Goal: Transaction & Acquisition: Purchase product/service

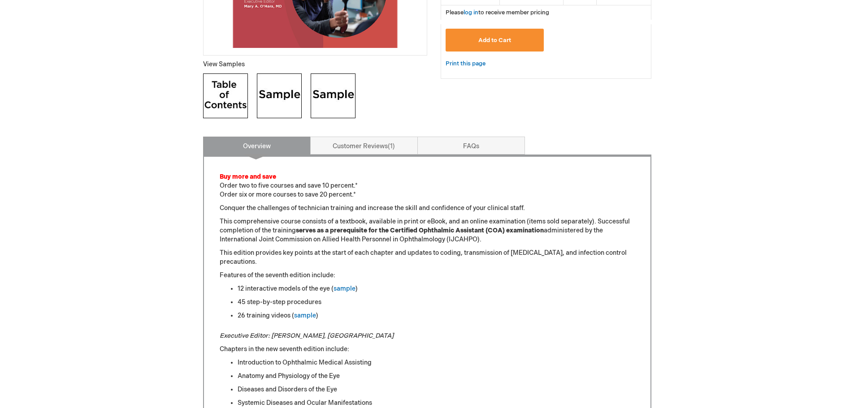
scroll to position [359, 0]
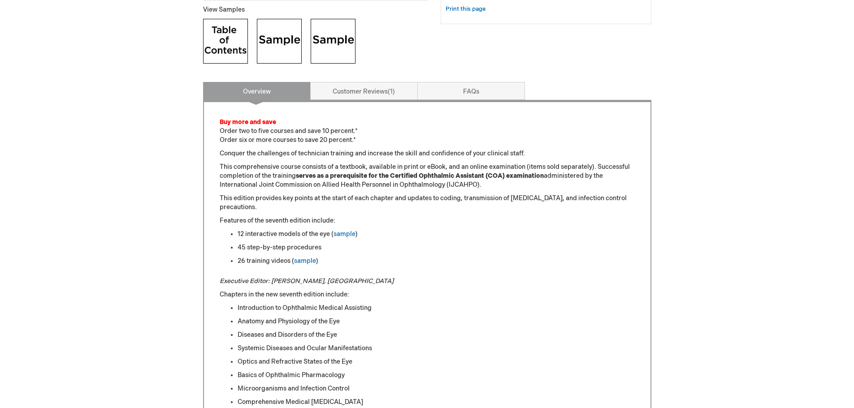
click at [224, 46] on img at bounding box center [225, 41] width 45 height 45
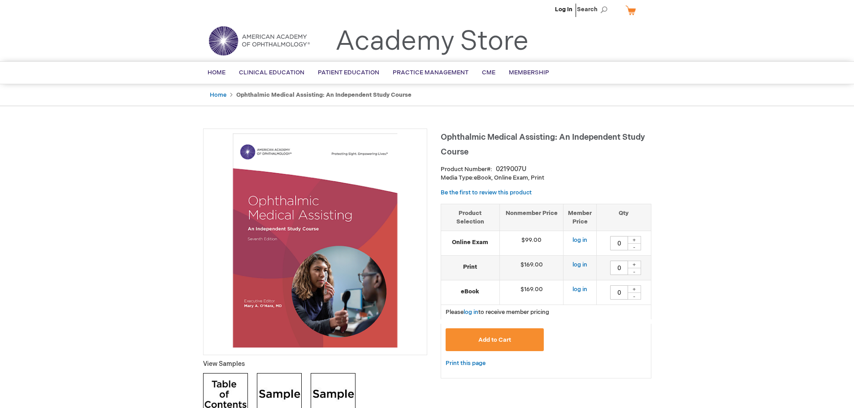
scroll to position [0, 0]
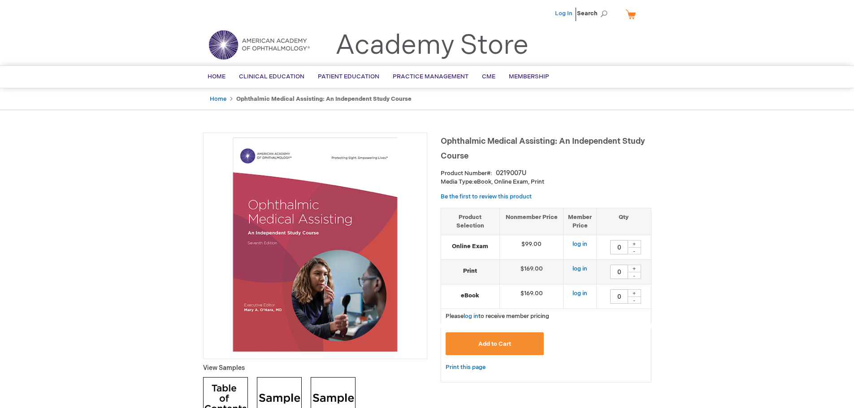
click at [568, 11] on link "Log In" at bounding box center [563, 13] width 17 height 7
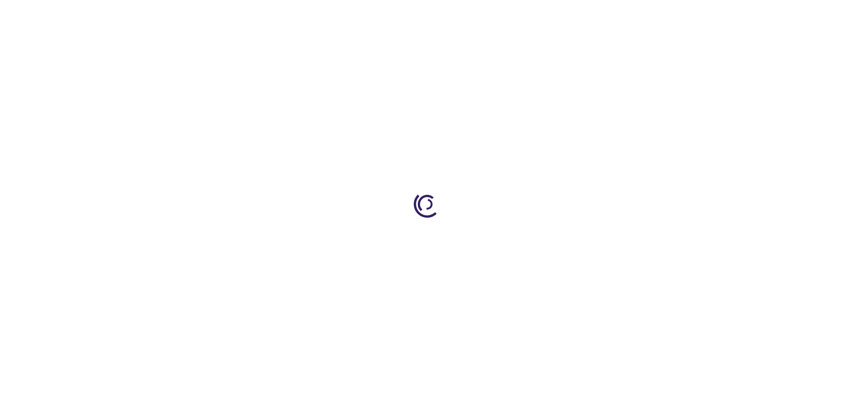
type input "0"
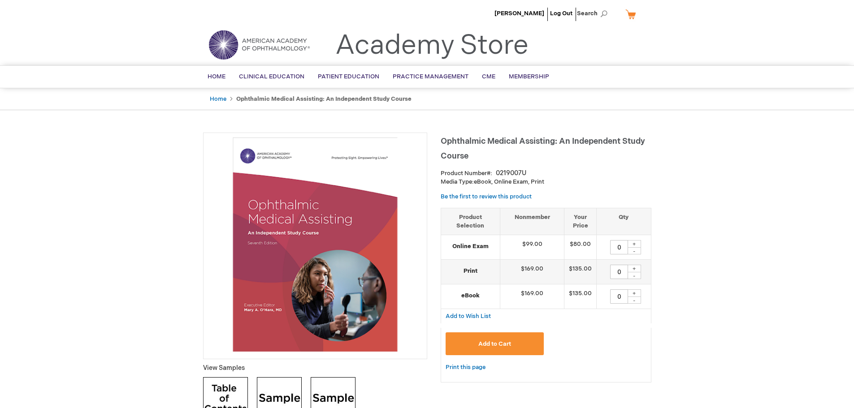
click at [632, 268] on div "+" at bounding box center [634, 269] width 13 height 8
type input "1"
click at [495, 343] on span "Add to Cart" at bounding box center [494, 344] width 33 height 7
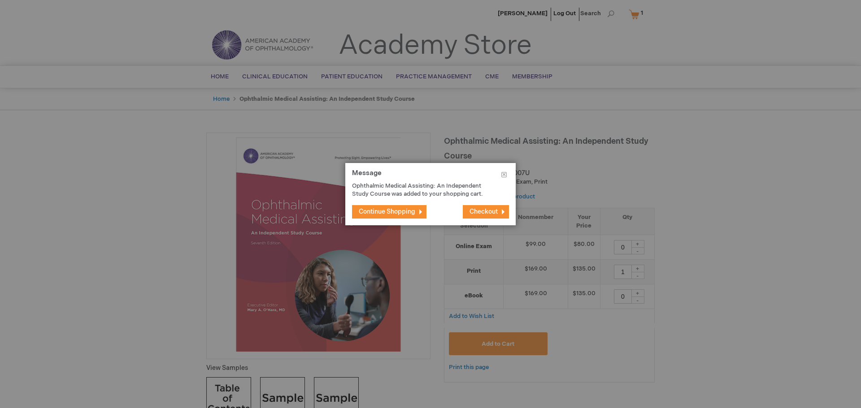
click at [400, 214] on span "Continue Shopping" at bounding box center [387, 212] width 56 height 8
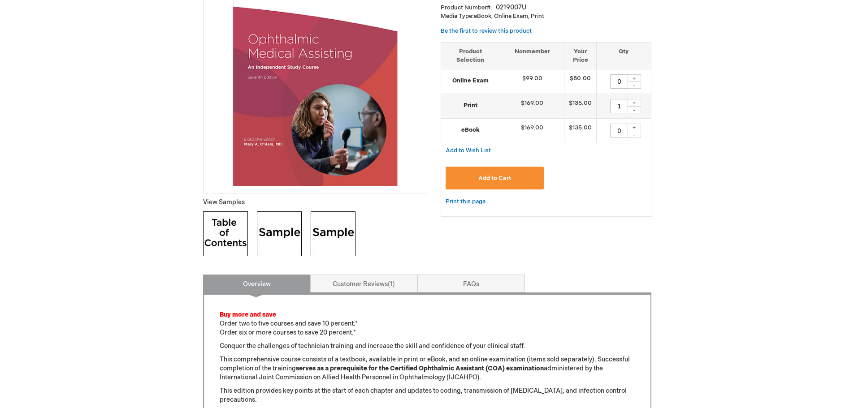
scroll to position [179, 0]
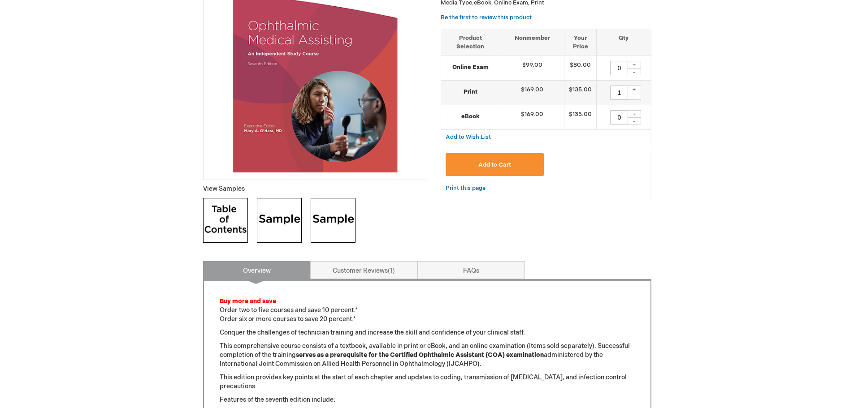
click at [275, 224] on img at bounding box center [279, 220] width 45 height 45
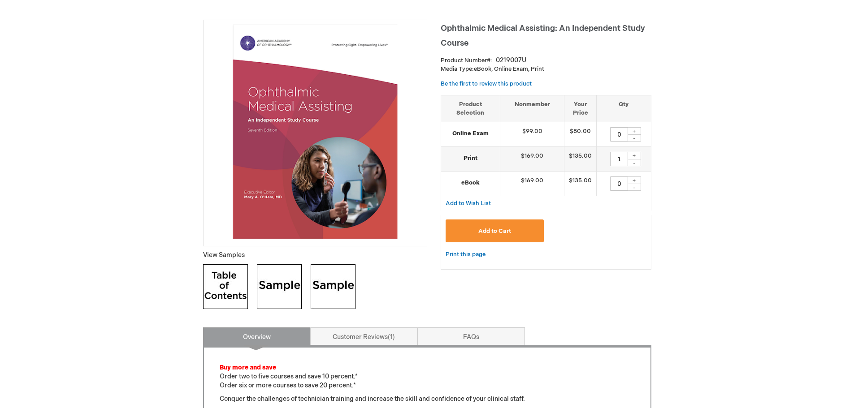
scroll to position [0, 0]
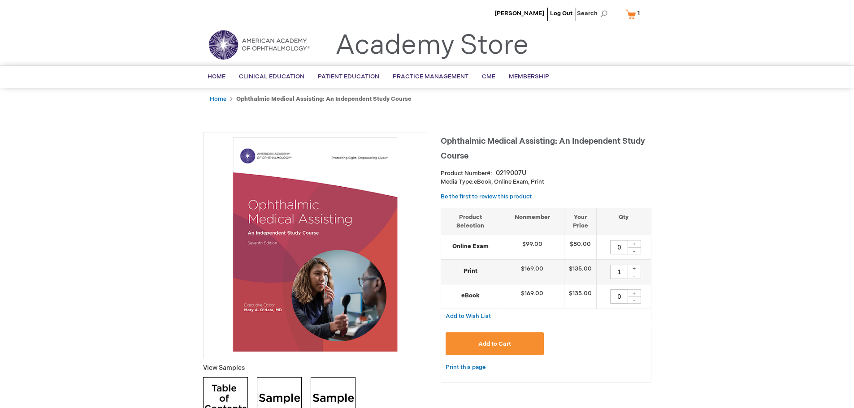
click at [635, 17] on link "My Cart 1 1 items" at bounding box center [635, 14] width 22 height 16
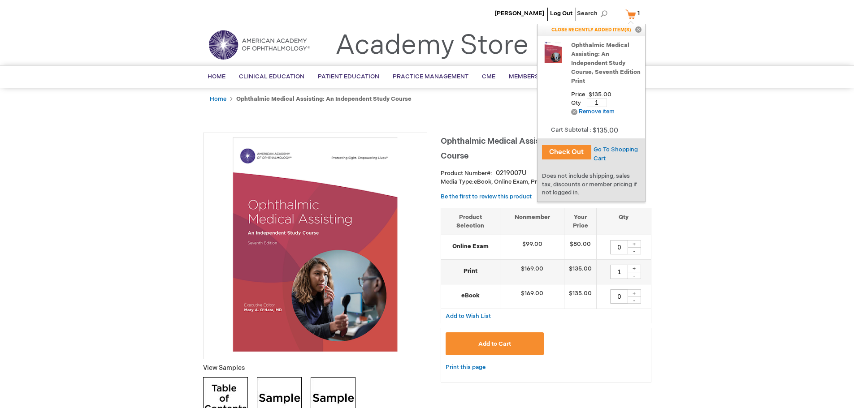
click at [556, 148] on button "Check Out" at bounding box center [566, 152] width 49 height 14
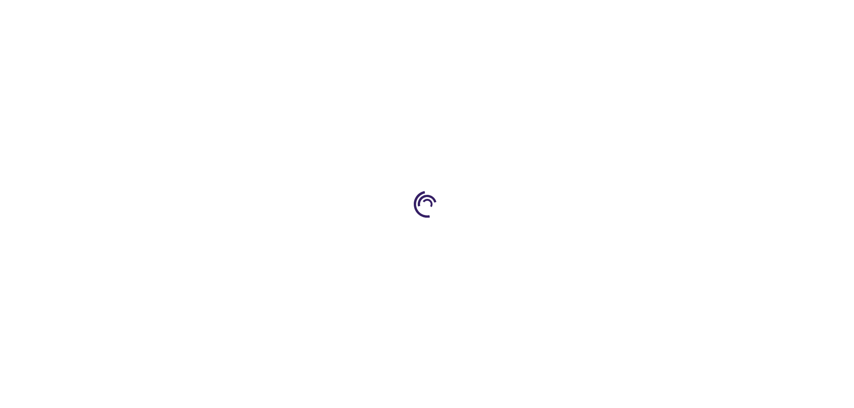
select select "US"
select select "64"
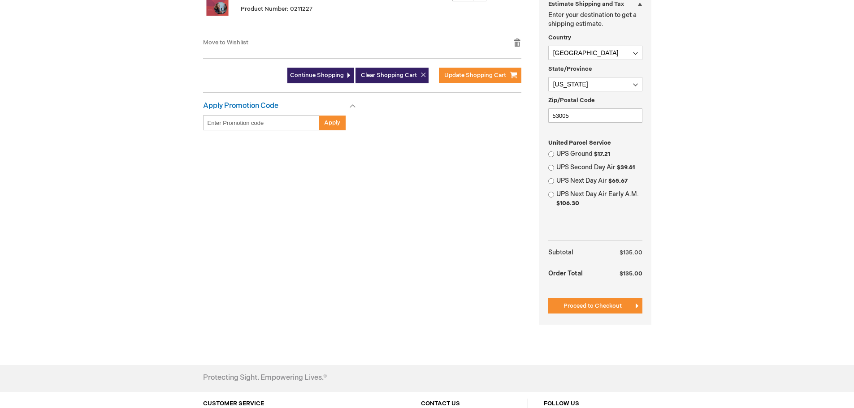
scroll to position [269, 0]
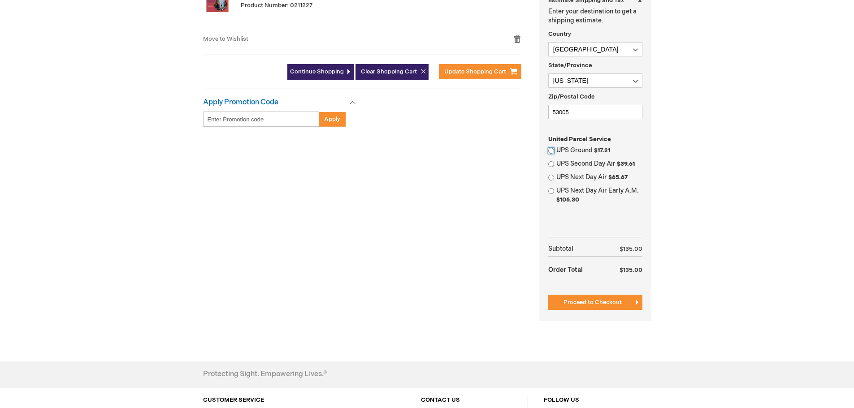
click at [551, 150] on input "UPS Ground $17.21" at bounding box center [551, 151] width 6 height 6
radio input "true"
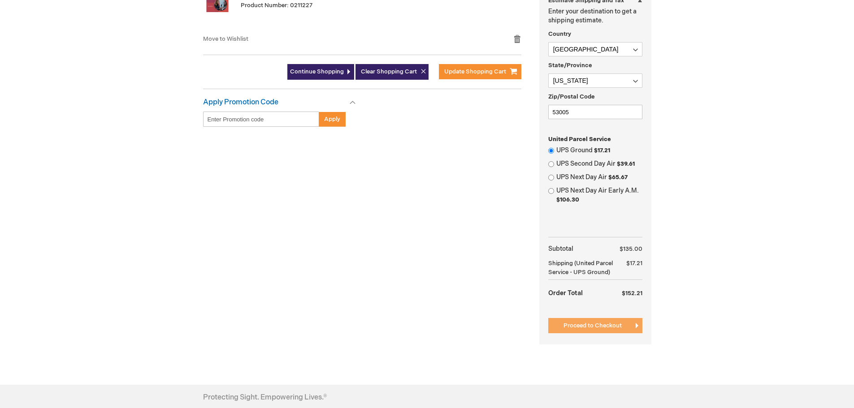
click at [603, 329] on span "Proceed to Checkout" at bounding box center [593, 325] width 58 height 7
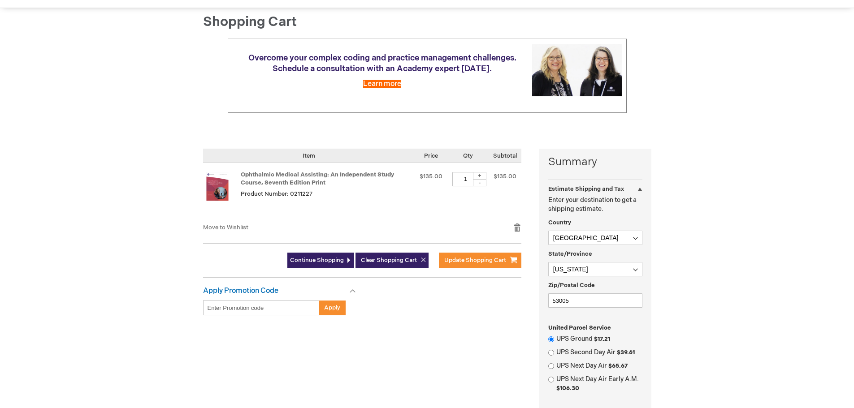
scroll to position [45, 0]
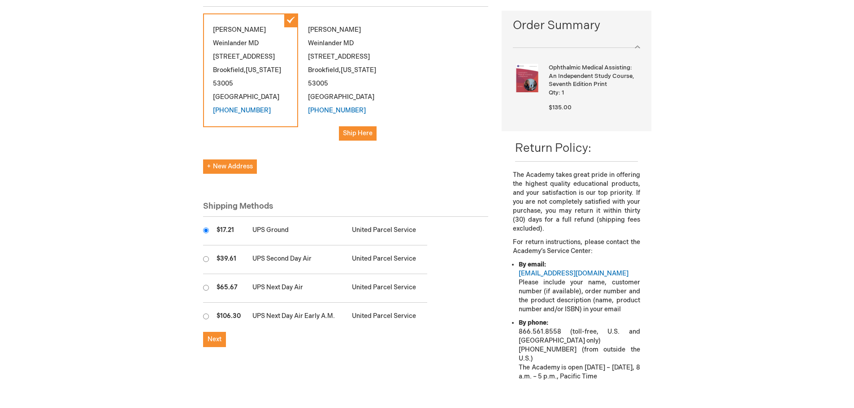
scroll to position [179, 0]
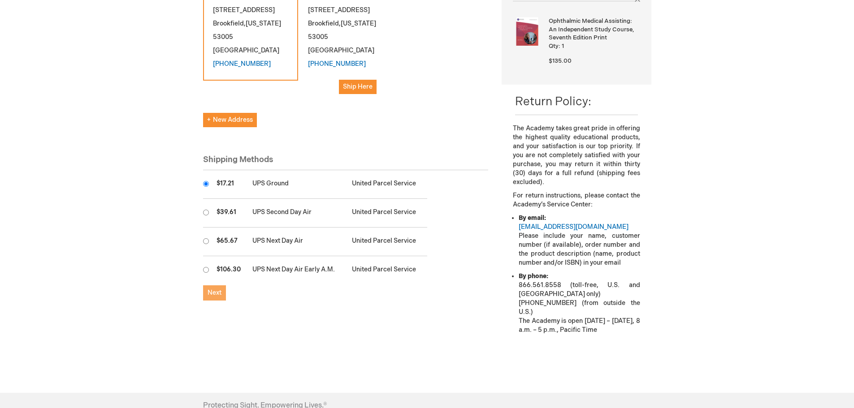
click at [216, 291] on span "Next" at bounding box center [215, 293] width 14 height 8
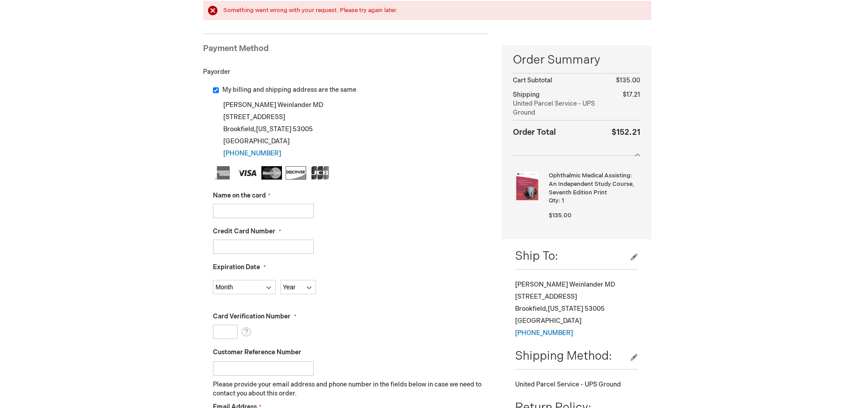
scroll to position [135, 0]
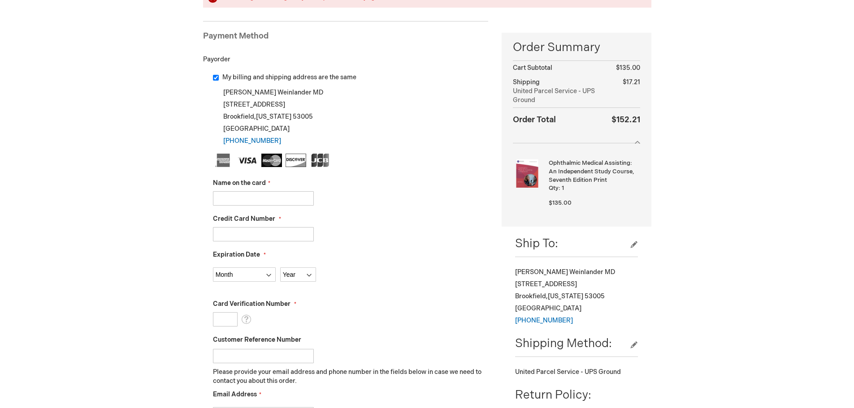
drag, startPoint x: 284, startPoint y: 200, endPoint x: 334, endPoint y: 191, distance: 50.6
click at [284, 200] on input "Name on the card" at bounding box center [263, 198] width 101 height 14
type input "[PERSON_NAME]"
type input "379249349981007"
select select "8"
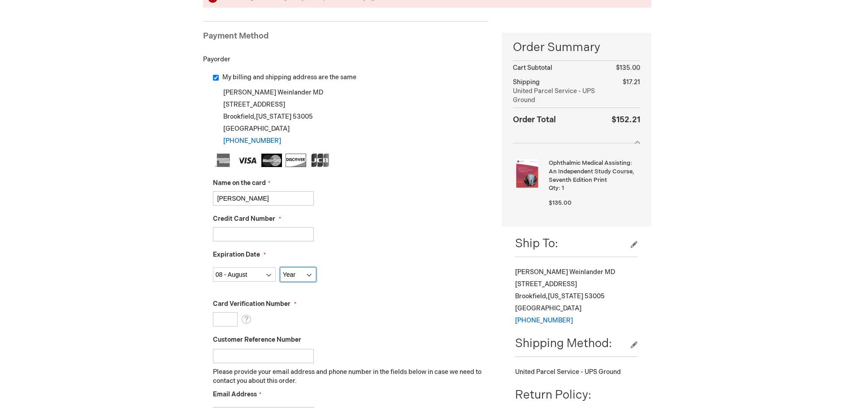
select select "2030"
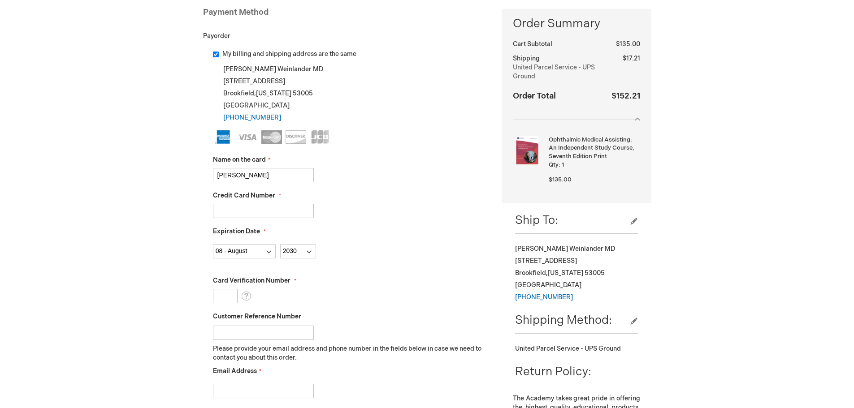
click at [226, 295] on input "Card Verification Number" at bounding box center [225, 296] width 25 height 14
drag, startPoint x: 213, startPoint y: 299, endPoint x: 221, endPoint y: 298, distance: 8.1
click at [213, 299] on input "Card Verification Number" at bounding box center [225, 296] width 25 height 14
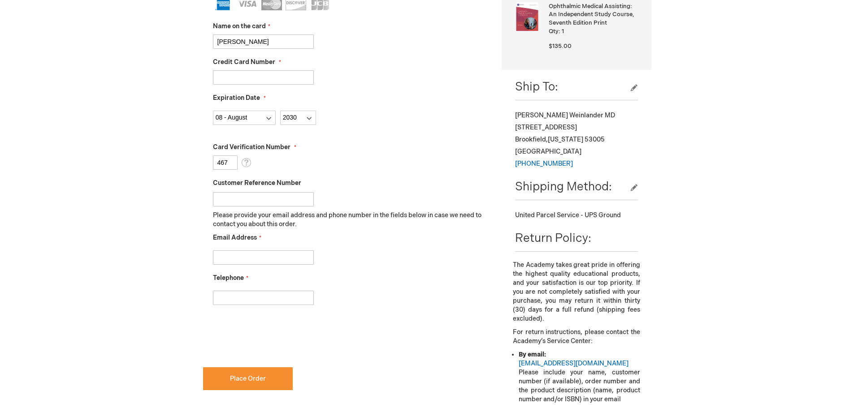
scroll to position [269, 0]
type input "467"
click at [259, 265] on fieldset "Name on the card Kenneth Weinlander Credit Card Number 379249349981007 Expirati…" at bounding box center [351, 154] width 276 height 317
click at [313, 257] on input "Email Address" at bounding box center [263, 257] width 101 height 14
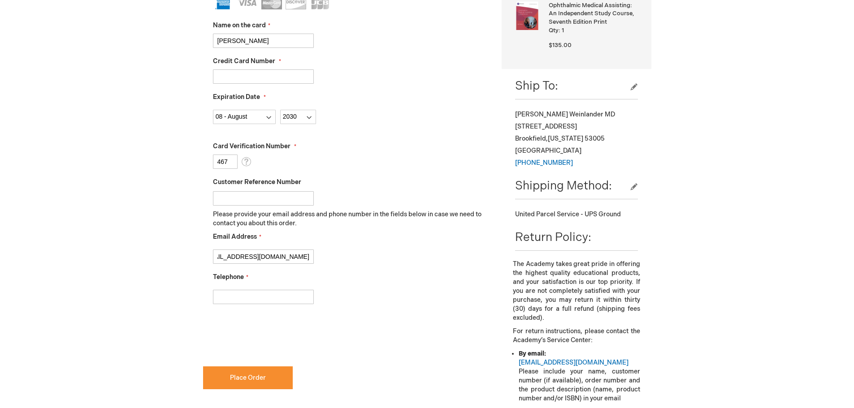
type input "kweinlander@milwaukeeeyesurgeons.com"
type input "4143775550"
checkbox input "true"
click at [239, 378] on span "Place Order" at bounding box center [248, 378] width 36 height 8
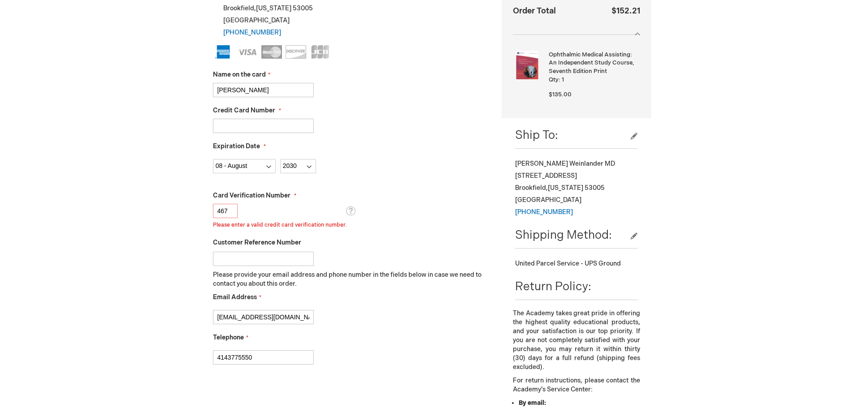
scroll to position [219, 0]
drag, startPoint x: 366, startPoint y: 124, endPoint x: 355, endPoint y: 124, distance: 11.2
click at [366, 124] on div "379249349981007" at bounding box center [351, 126] width 276 height 14
click at [313, 126] on input "379249349981007" at bounding box center [263, 126] width 101 height 14
drag, startPoint x: 228, startPoint y: 210, endPoint x: 196, endPoint y: 207, distance: 32.5
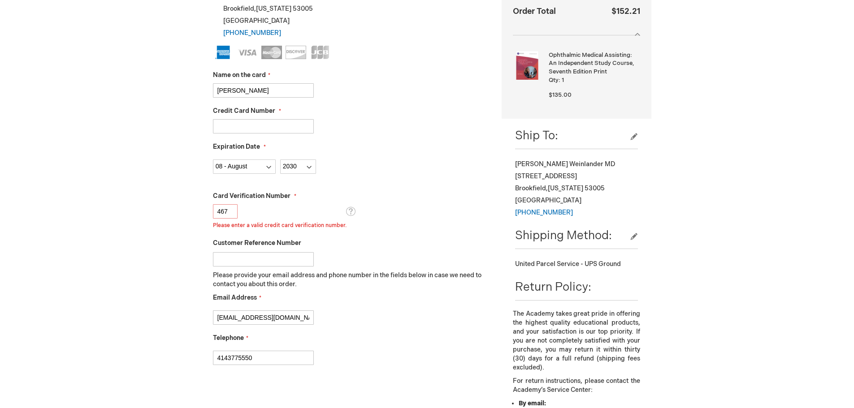
click at [197, 207] on main "Checkout Log In Close Log In Email Address Password Log In Forgot Your Password?" at bounding box center [427, 211] width 462 height 714
type input "2367"
click at [242, 167] on select "Month 01 - January 02 - February 03 - March 04 - April 05 - May 06 - June 07 - …" at bounding box center [244, 167] width 63 height 14
select select "4"
click at [213, 160] on select "Month 01 - January 02 - February 03 - March 04 - April 05 - May 06 - June 07 - …" at bounding box center [244, 167] width 63 height 14
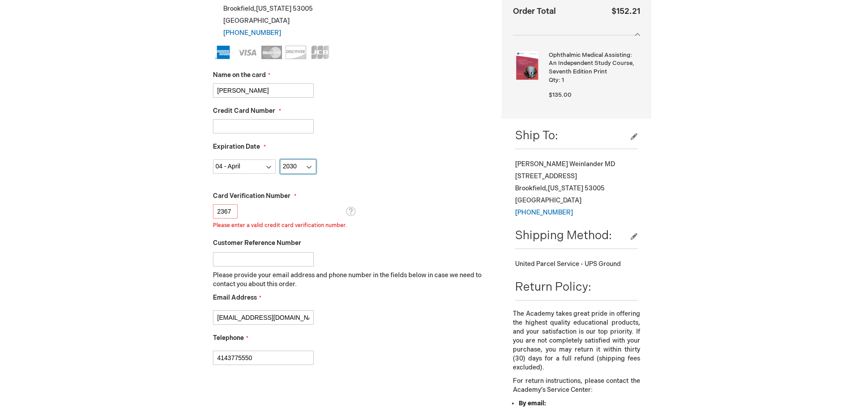
click at [299, 169] on select "Year 2025 2026 2027 2028 2029 2030 2031 2032 2033 2034 2035" at bounding box center [298, 167] width 36 height 14
select select "2027"
click at [280, 160] on select "Year 2025 2026 2027 2028 2029 2030 2031 2032 2033 2034 2035" at bounding box center [298, 167] width 36 height 14
click at [293, 130] on input "379249349981007" at bounding box center [263, 126] width 101 height 14
drag, startPoint x: 299, startPoint y: 127, endPoint x: 91, endPoint y: 113, distance: 207.6
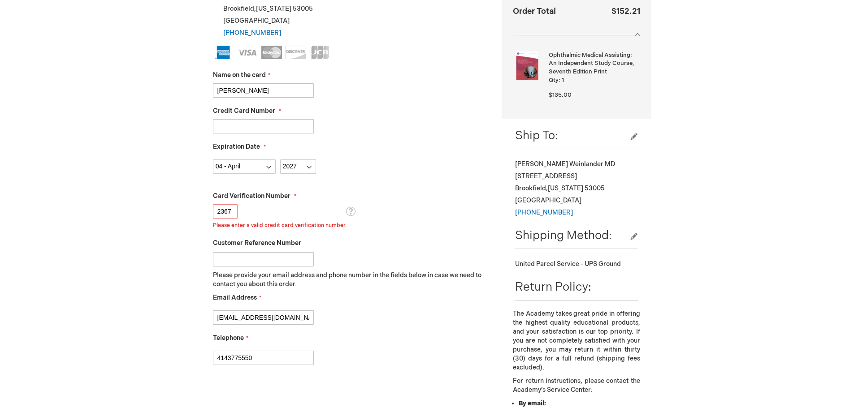
click at [91, 113] on div "Kenneth Weinlander Log Out Search My Cart 1 1 items CLOSE RECENTLY ADDED ITEM(S…" at bounding box center [427, 251] width 854 height 940
paste input "0382349041578"
type input "370382349041578"
click at [404, 110] on div "Credit Card Number 370382349041578" at bounding box center [351, 120] width 276 height 27
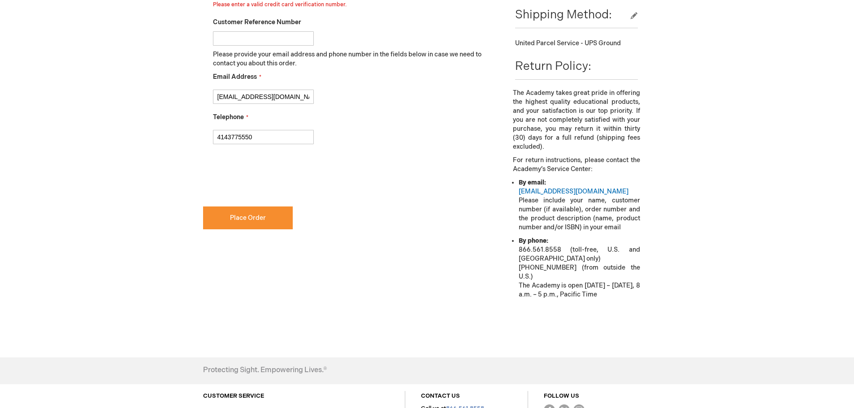
scroll to position [443, 0]
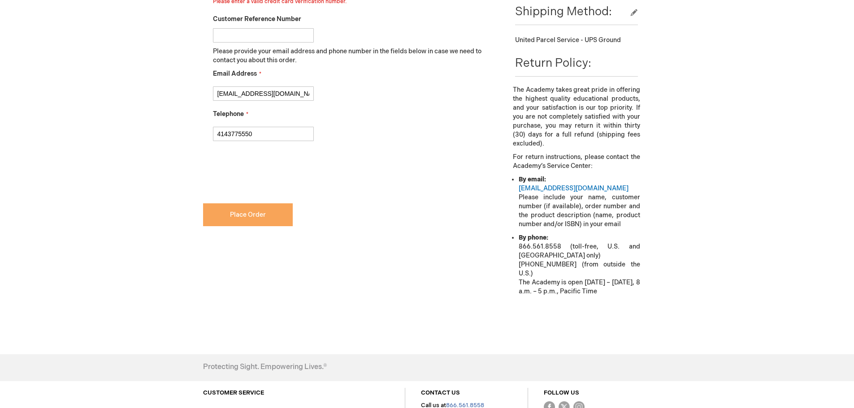
click at [232, 216] on span "Place Order" at bounding box center [248, 215] width 36 height 8
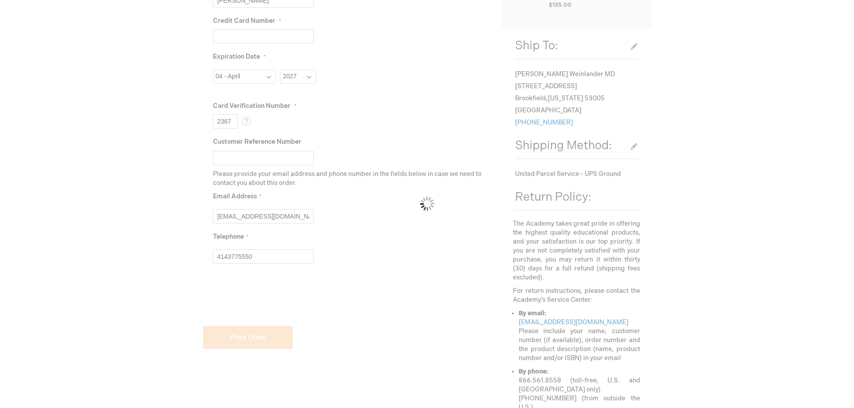
scroll to position [309, 0]
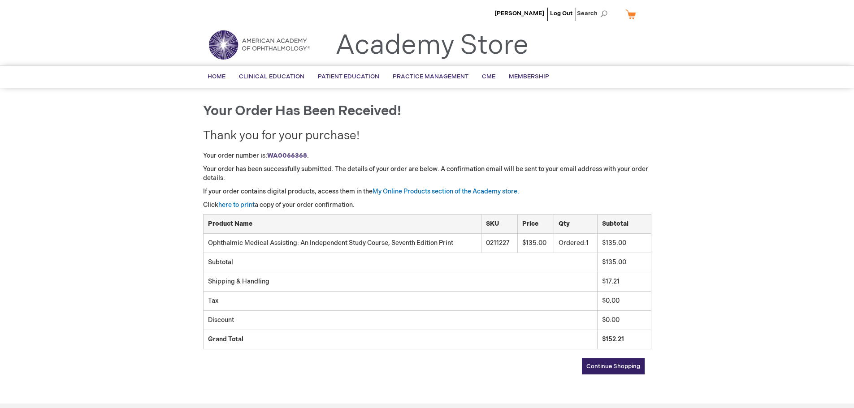
drag, startPoint x: 788, startPoint y: 225, endPoint x: 765, endPoint y: 217, distance: 24.4
click at [788, 225] on div "[PERSON_NAME] Log Out Search My Cart CLOSE RECENTLY ADDED ITEM(S) Close There a…" at bounding box center [427, 273] width 854 height 546
